Goal: Task Accomplishment & Management: Manage account settings

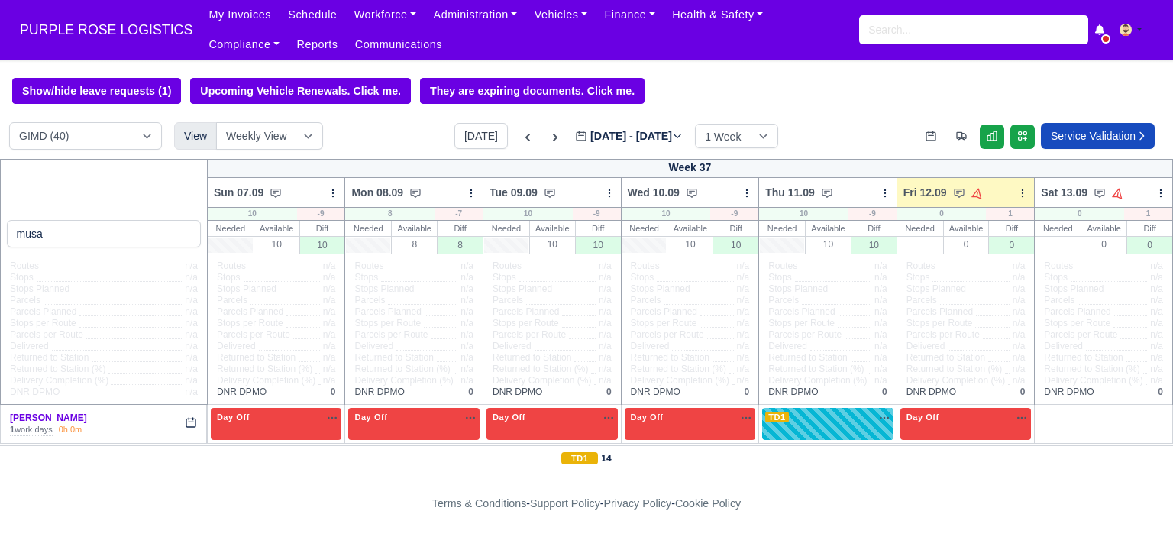
select select "5"
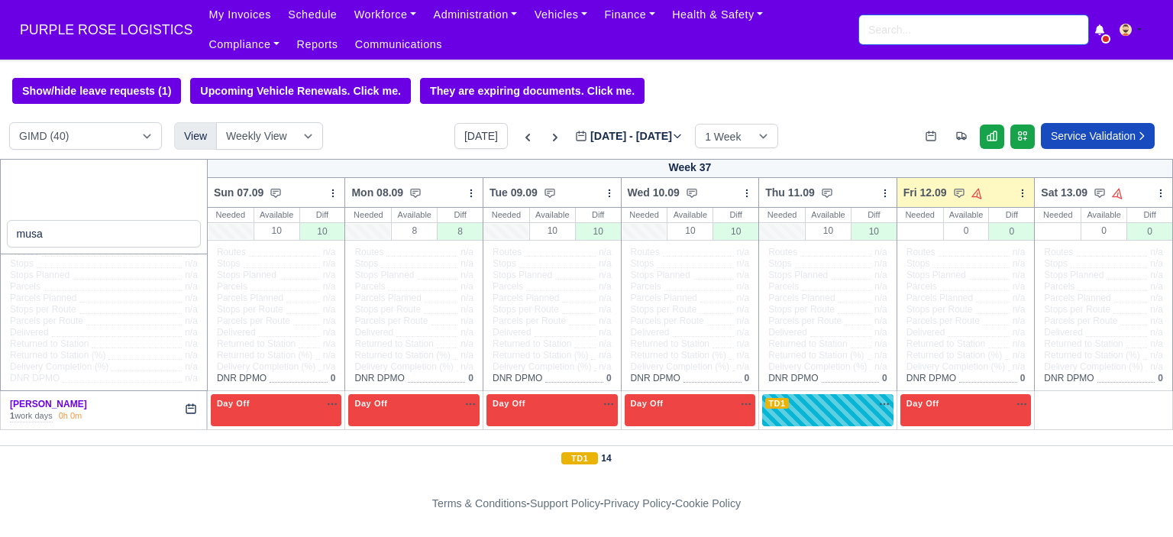
click at [945, 31] on input "search" at bounding box center [973, 29] width 229 height 29
type input "murad"
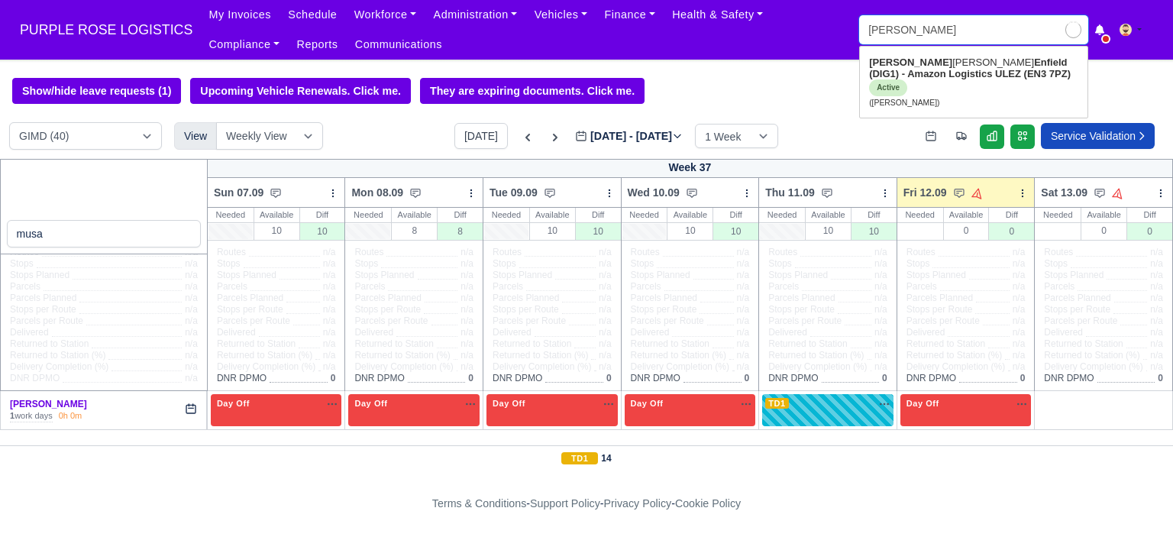
type input "murad Abdmelrezak Ibrahim"
click at [1002, 77] on strong "Enfield (DIG1) - Amazon Logistics ULEZ (EN3 7PZ)" at bounding box center [970, 68] width 202 height 23
type input "Murad Abdmelrezak Ibrahim"
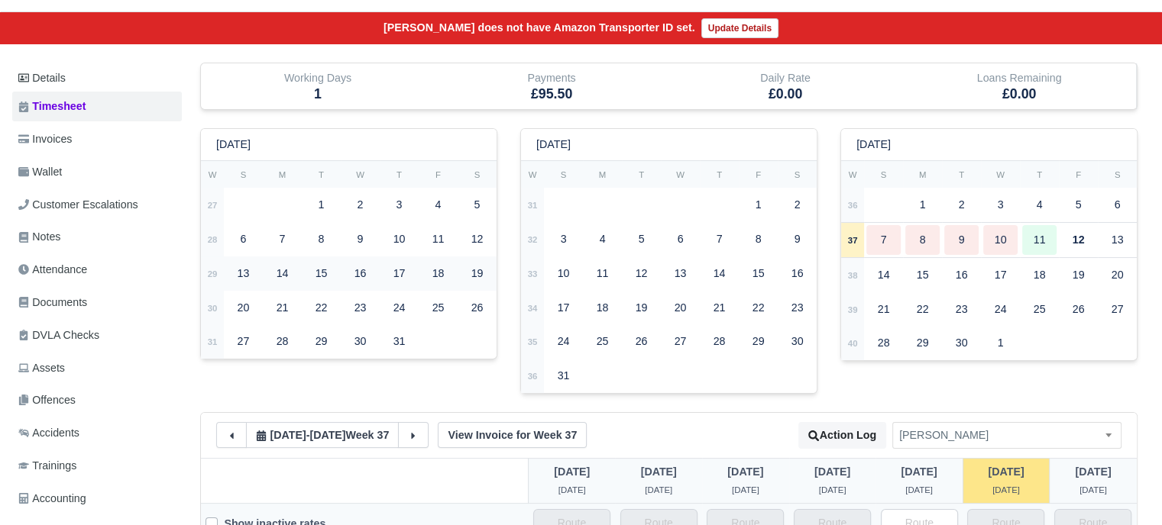
scroll to position [153, 0]
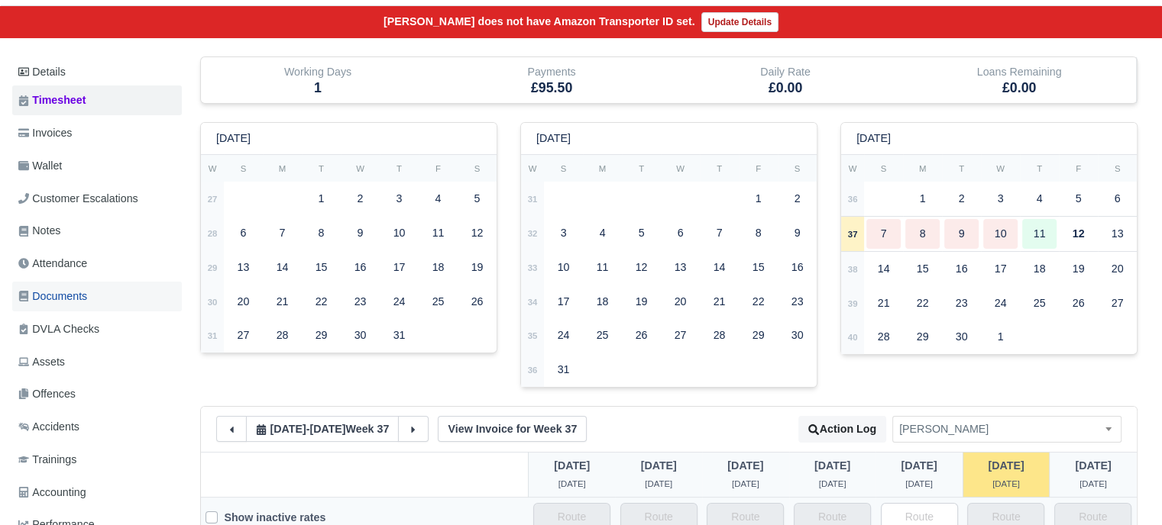
click at [85, 302] on span "Documents" at bounding box center [52, 297] width 69 height 18
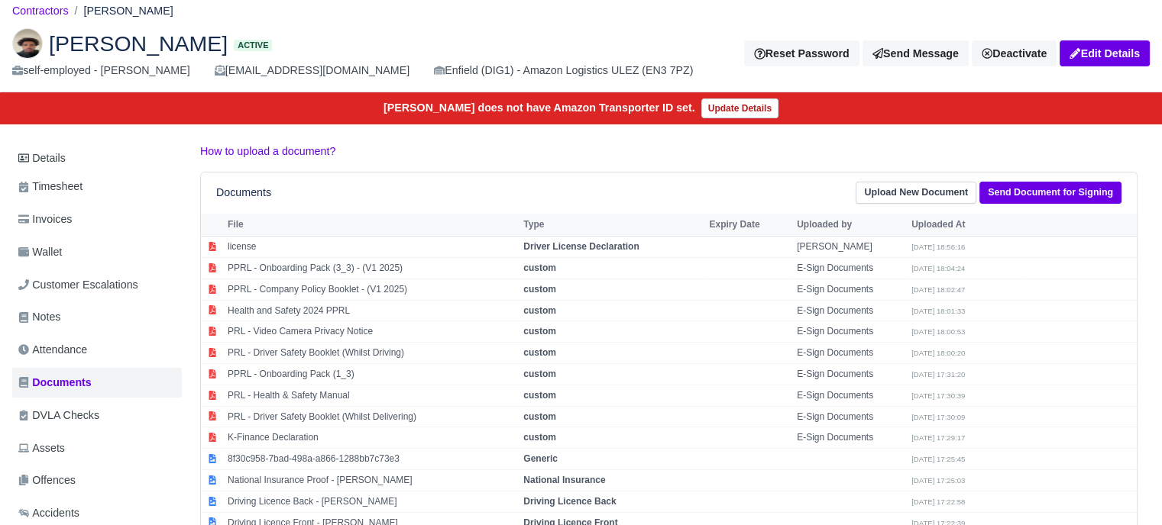
scroll to position [153, 0]
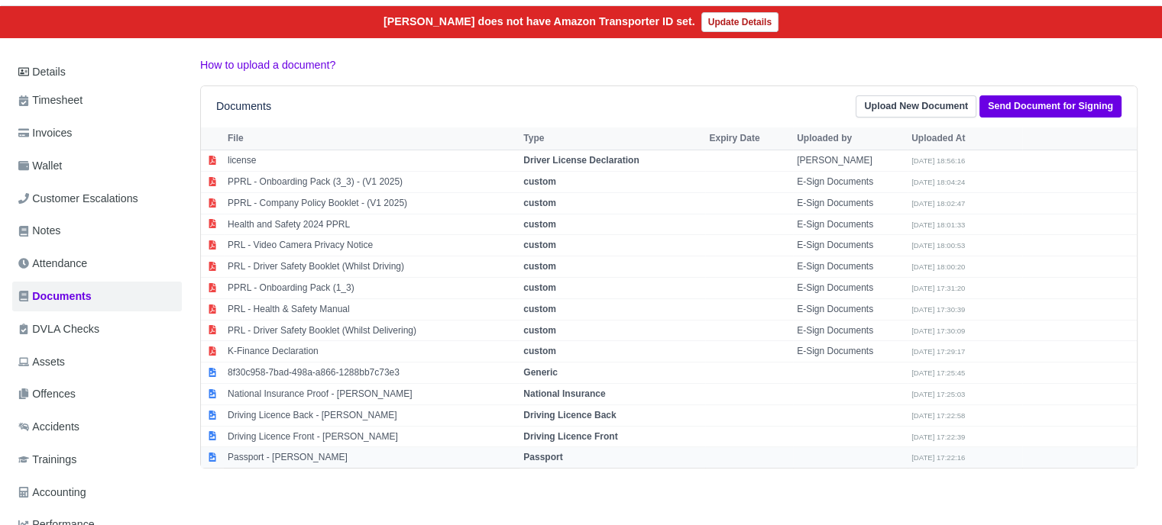
click at [562, 452] on strong "Passport" at bounding box center [542, 457] width 39 height 11
select select "passport"
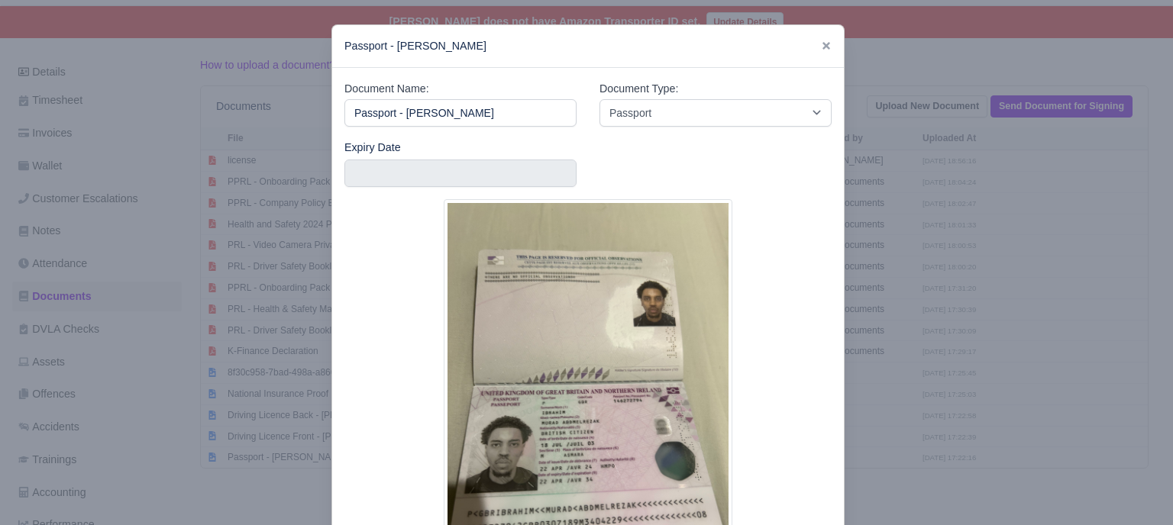
click at [1088, 209] on div at bounding box center [586, 262] width 1173 height 525
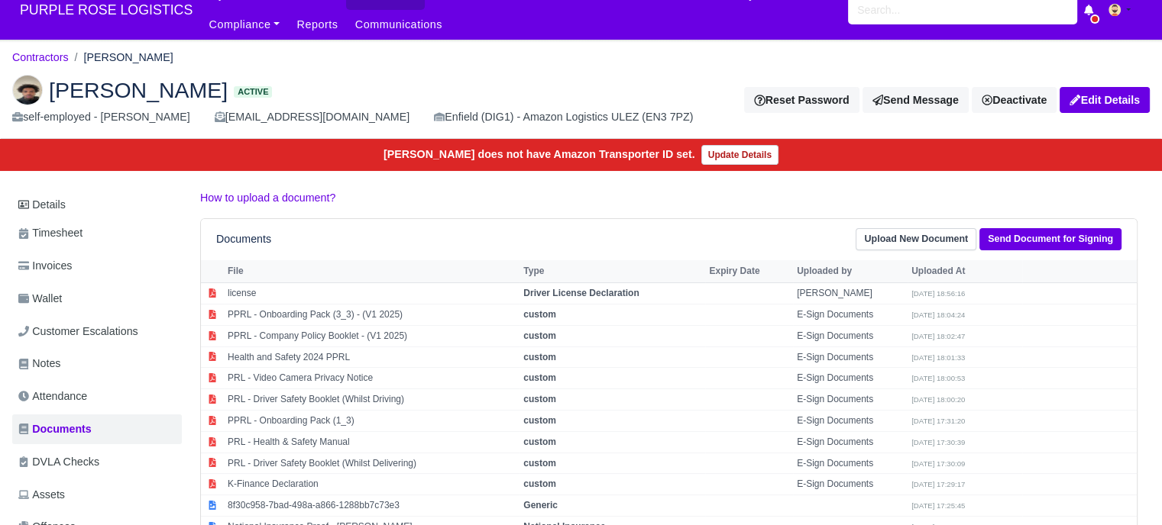
scroll to position [0, 0]
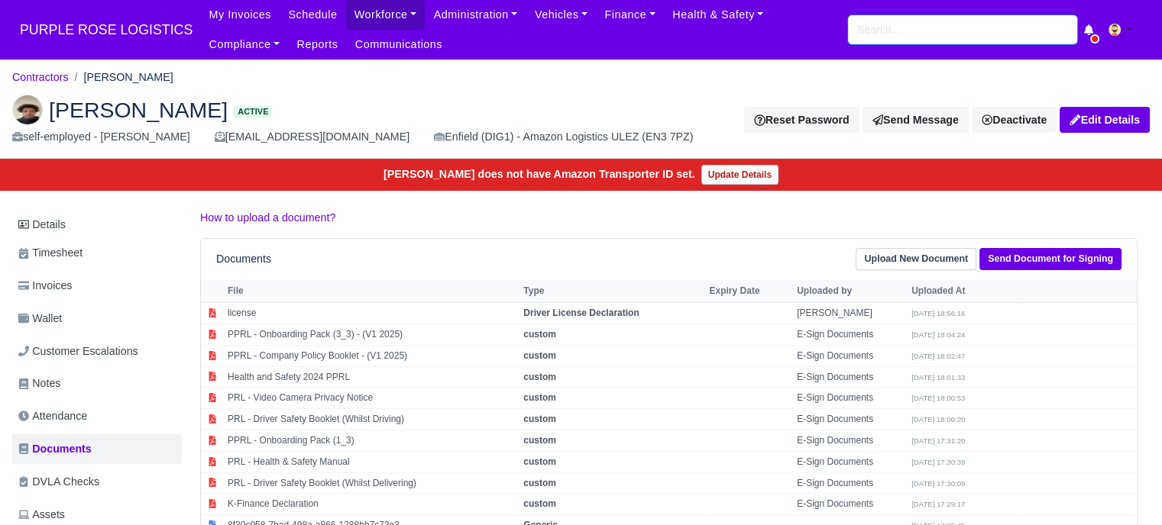
click at [895, 32] on input "search" at bounding box center [962, 29] width 229 height 29
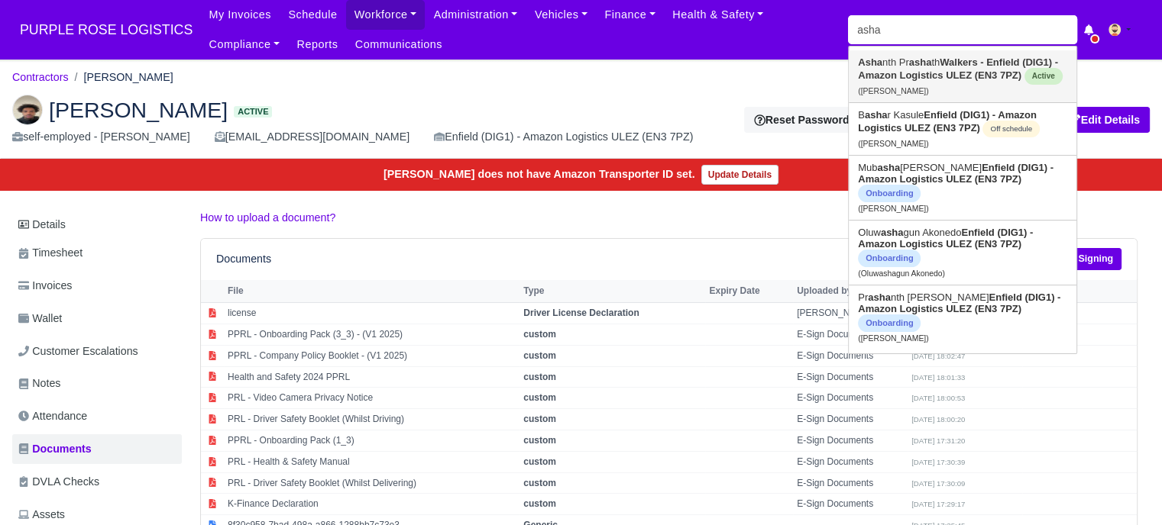
click at [897, 66] on link "Asha nth Pr asha th Walkers - Enfield (DIG1) - Amazon Logistics ULEZ (EN3 7PZ) …" at bounding box center [963, 76] width 228 height 52
type input "[PERSON_NAME]"
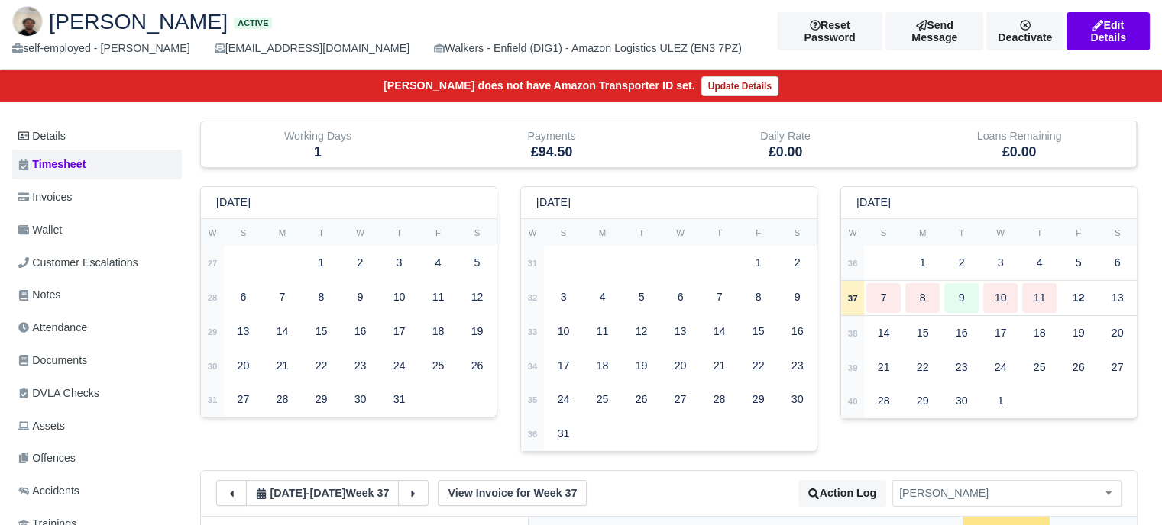
scroll to position [305, 0]
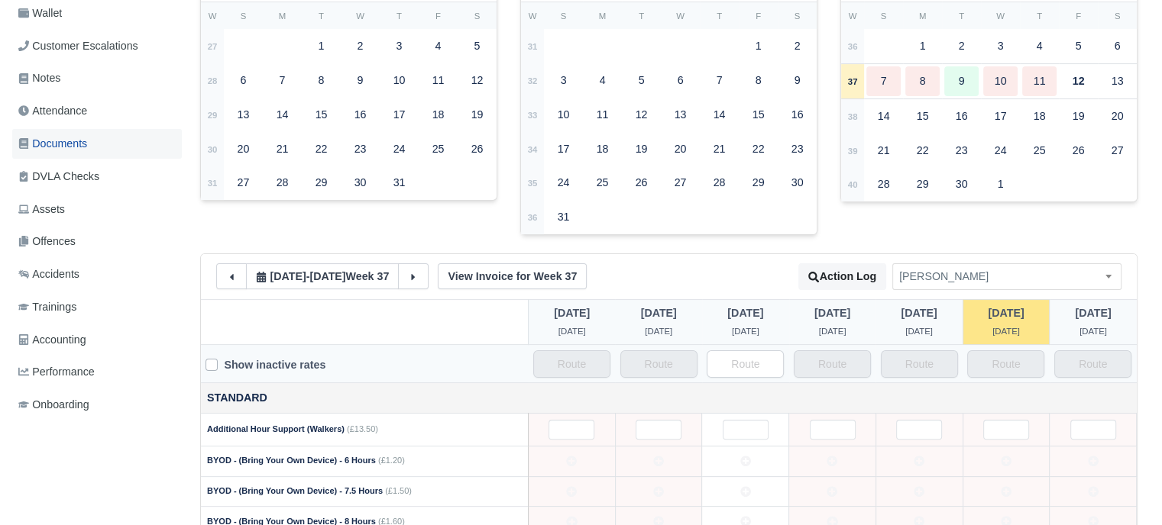
click at [85, 156] on link "Documents" at bounding box center [97, 144] width 170 height 30
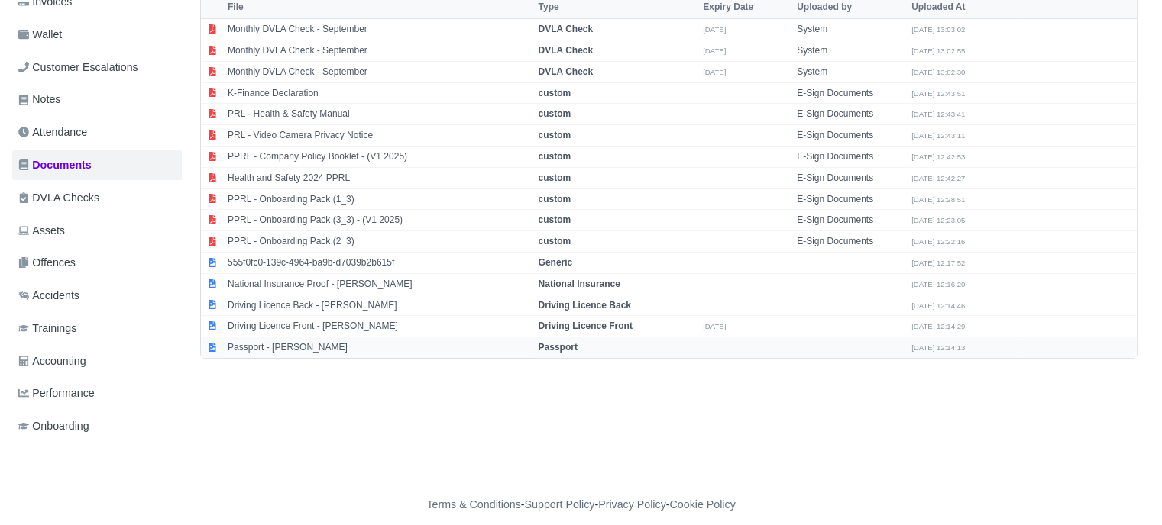
scroll to position [296, 0]
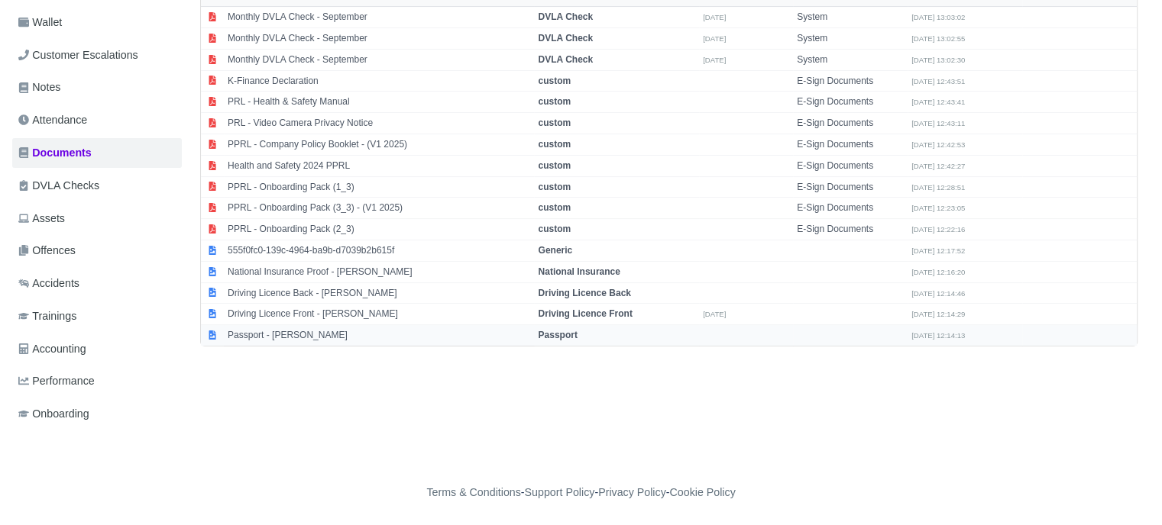
click at [573, 331] on strong "Passport" at bounding box center [557, 335] width 39 height 11
select select "passport"
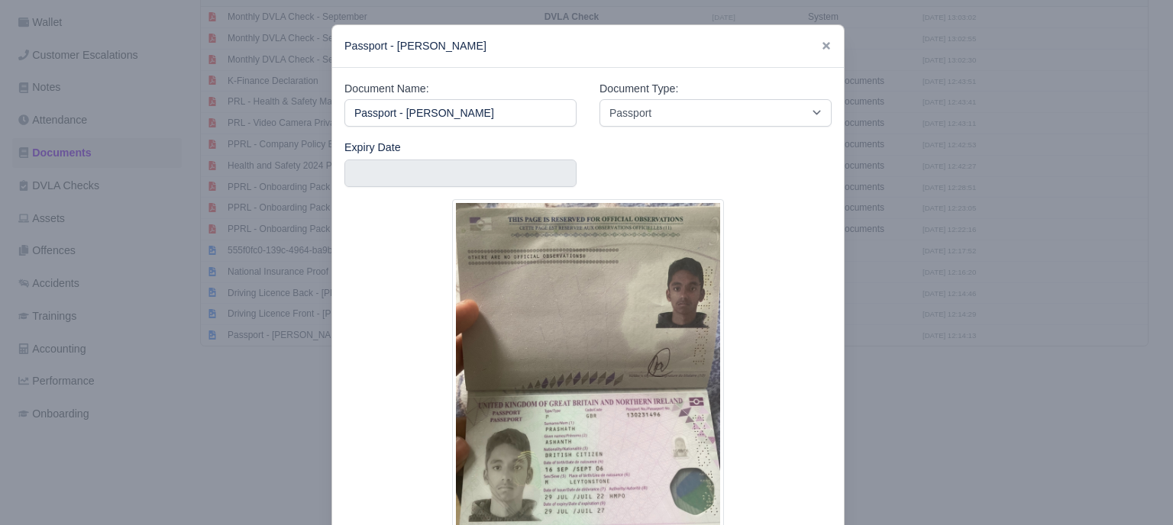
click at [942, 330] on div at bounding box center [586, 262] width 1173 height 525
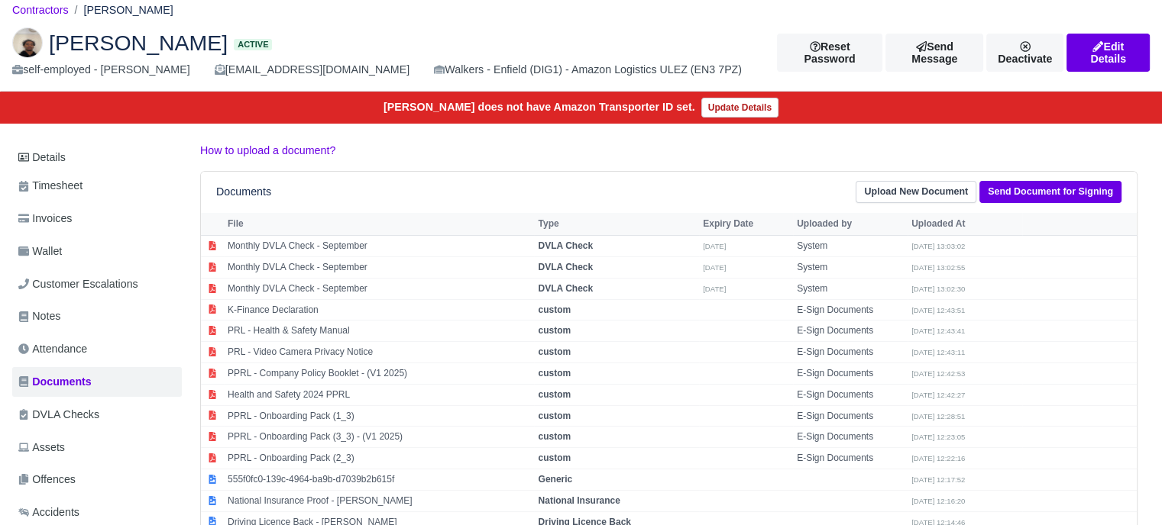
scroll to position [0, 0]
